Goal: Information Seeking & Learning: Compare options

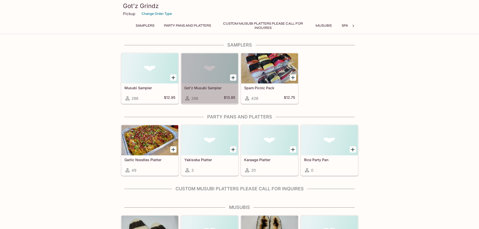
click at [200, 86] on h5 "Got’z Musubi Sampler" at bounding box center [209, 88] width 51 height 4
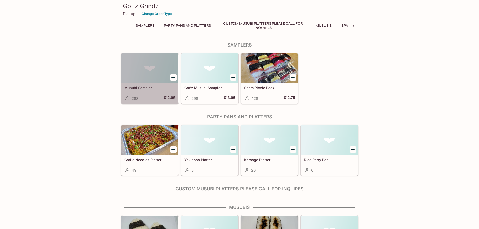
click at [140, 90] on div "Musubi Sampler 288 $12.95" at bounding box center [149, 93] width 57 height 20
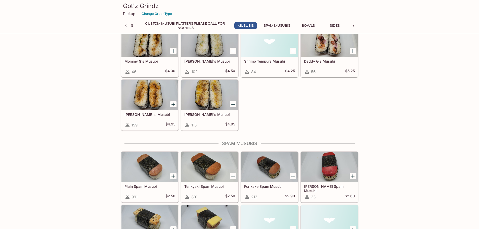
scroll to position [377, 0]
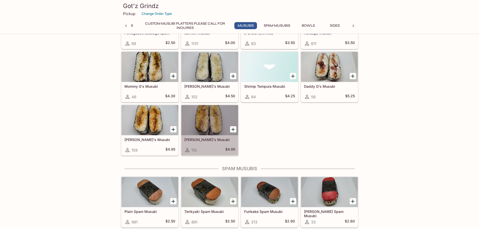
click at [206, 135] on div at bounding box center [209, 120] width 57 height 30
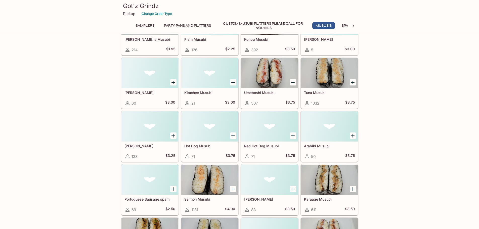
scroll to position [311, 0]
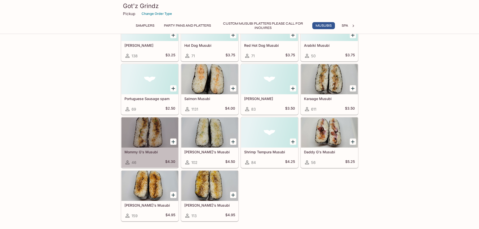
click at [149, 152] on h5 "Mommy G's Musubi" at bounding box center [149, 152] width 51 height 4
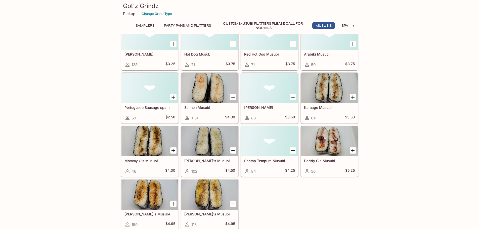
scroll to position [311, 0]
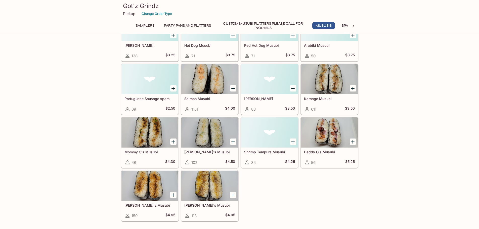
click at [319, 151] on h5 "Daddy G's Musubi" at bounding box center [329, 152] width 51 height 4
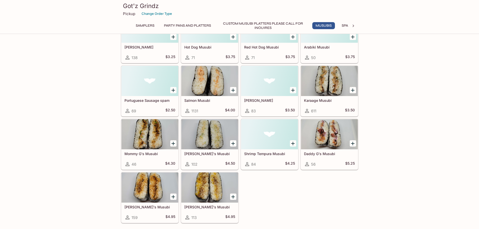
scroll to position [336, 0]
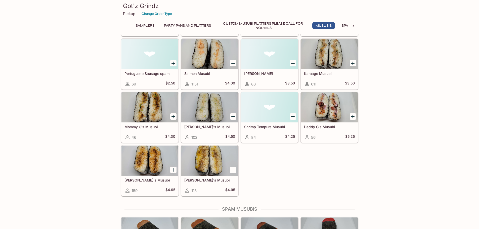
click at [138, 179] on h5 "[PERSON_NAME]'s Musubi" at bounding box center [149, 180] width 51 height 4
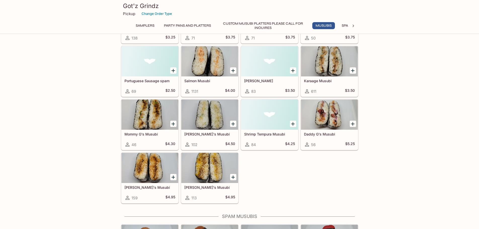
scroll to position [336, 0]
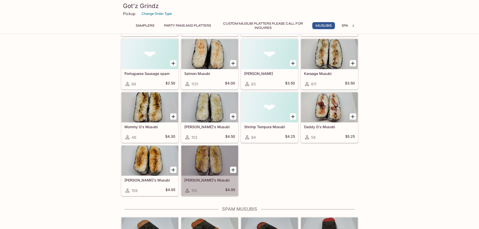
click at [201, 180] on h5 "[PERSON_NAME]'s Musubi" at bounding box center [209, 180] width 51 height 4
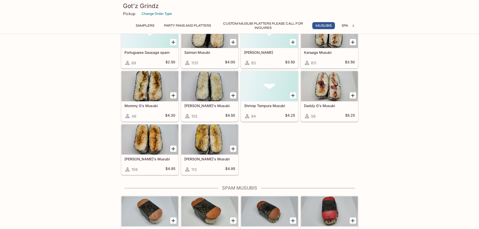
scroll to position [362, 0]
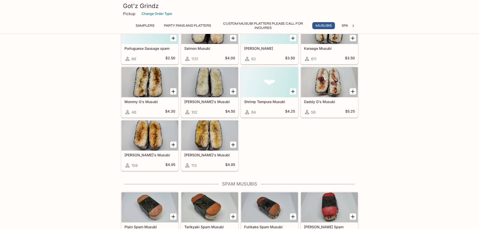
click at [196, 101] on h5 "[PERSON_NAME]'s Musubi" at bounding box center [209, 101] width 51 height 4
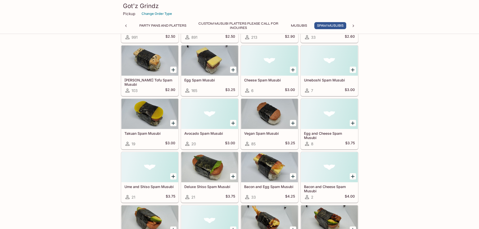
scroll to position [553, 0]
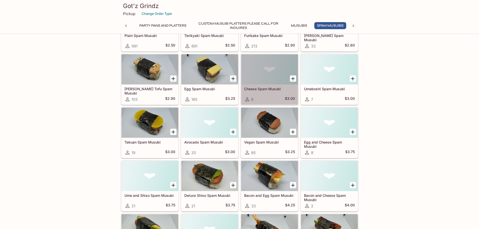
click at [269, 91] on div "Cheese Spam Musubi 6 $3.00" at bounding box center [269, 94] width 57 height 20
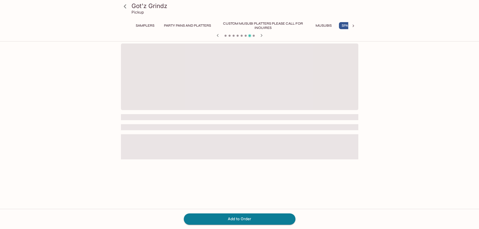
scroll to position [0, 25]
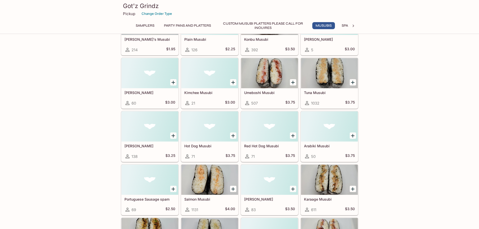
scroll to position [261, 0]
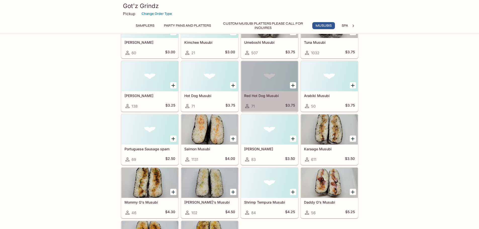
click at [267, 96] on h5 "Red Hot Dog Musubi" at bounding box center [269, 95] width 51 height 4
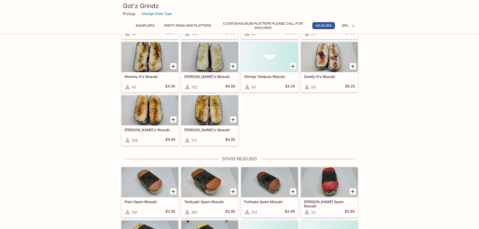
scroll to position [487, 0]
